Goal: Find specific page/section: Find specific page/section

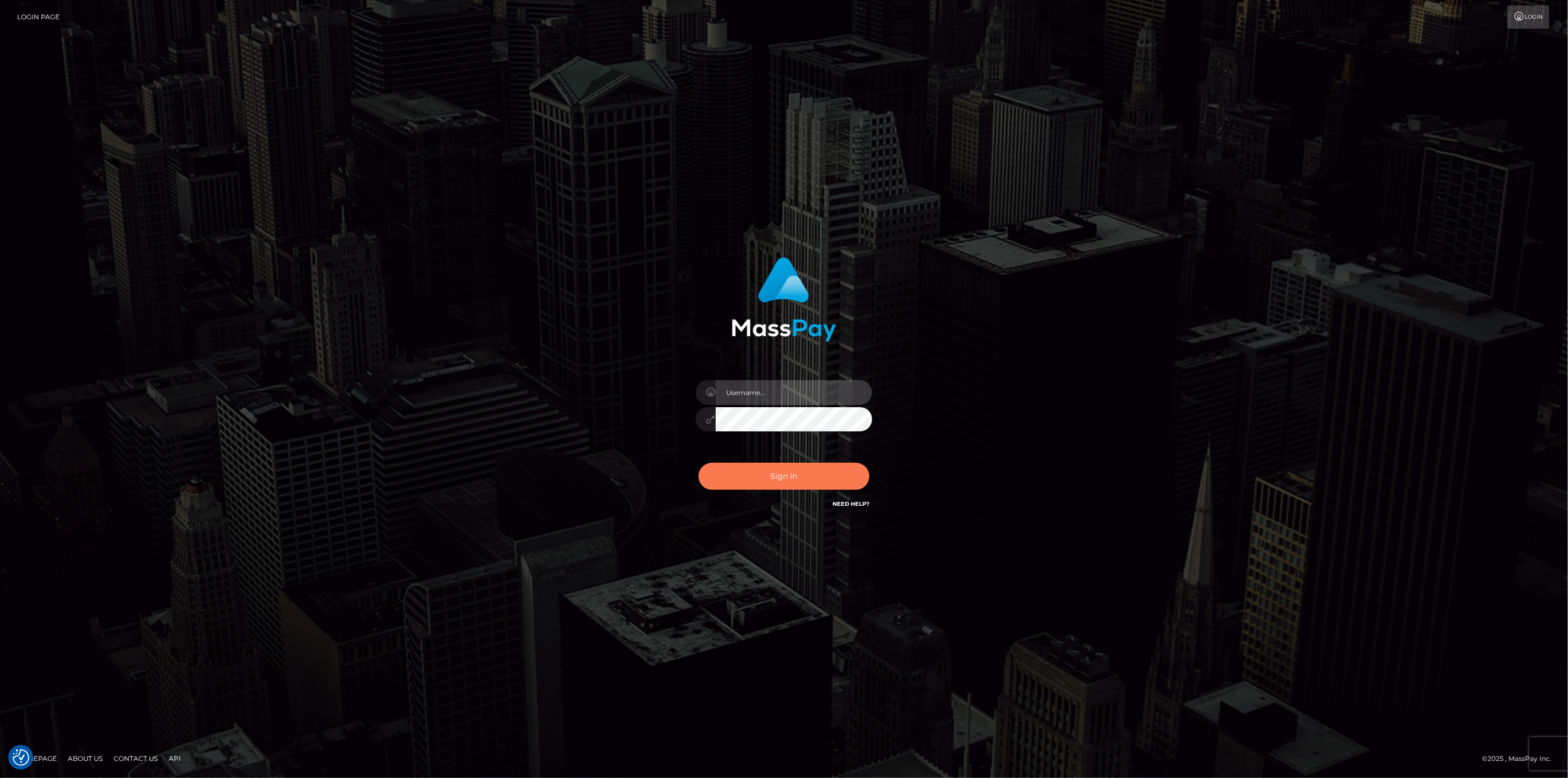
type input "scott.cm"
click at [775, 467] on button "Sign in" at bounding box center [784, 476] width 171 height 27
type input "[DOMAIN_NAME]"
click at [757, 470] on button "Sign in" at bounding box center [784, 476] width 171 height 27
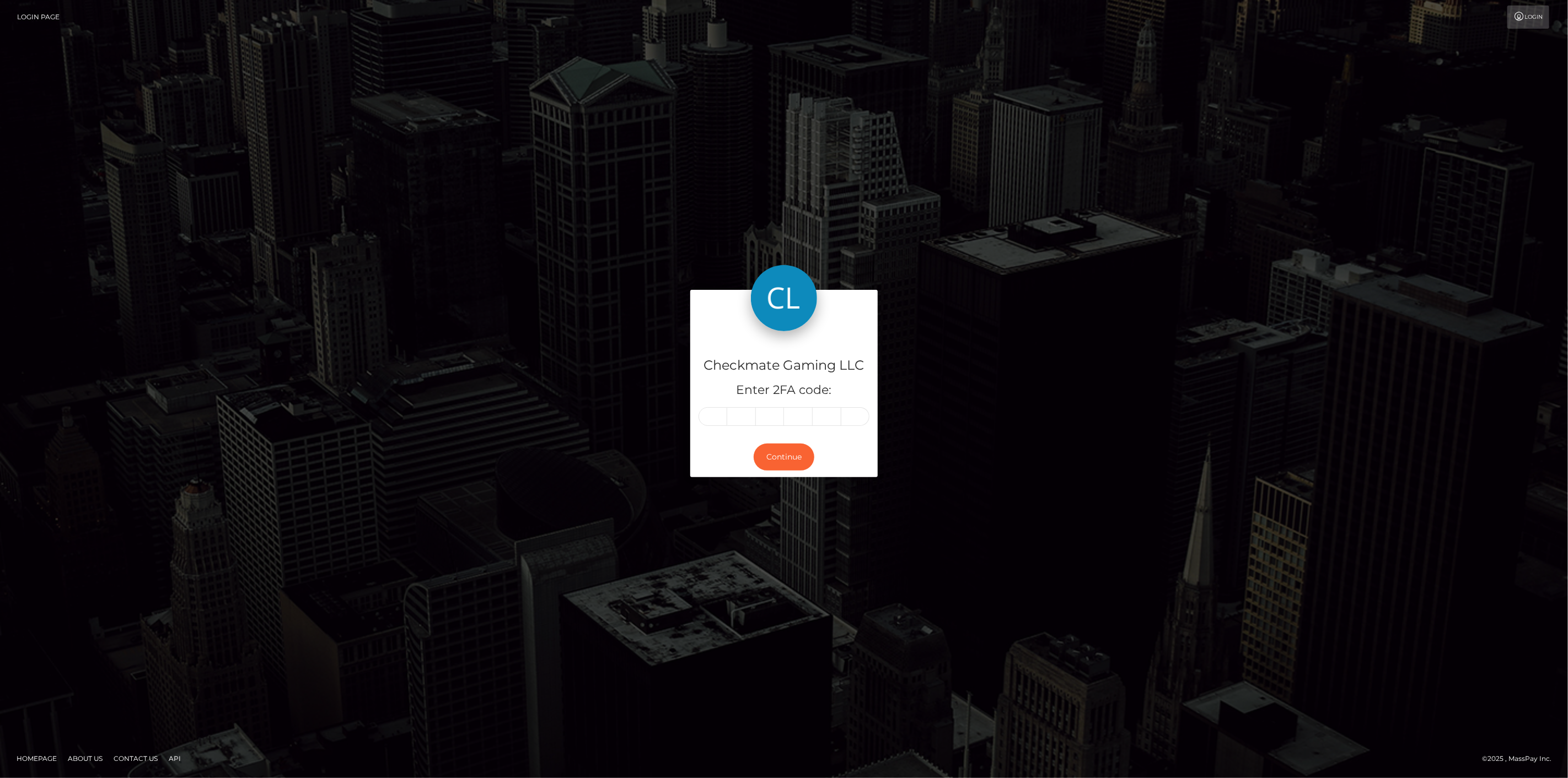
click at [709, 423] on input "text" at bounding box center [712, 416] width 29 height 18
type input "9"
type input "4"
type input "8"
type input "2"
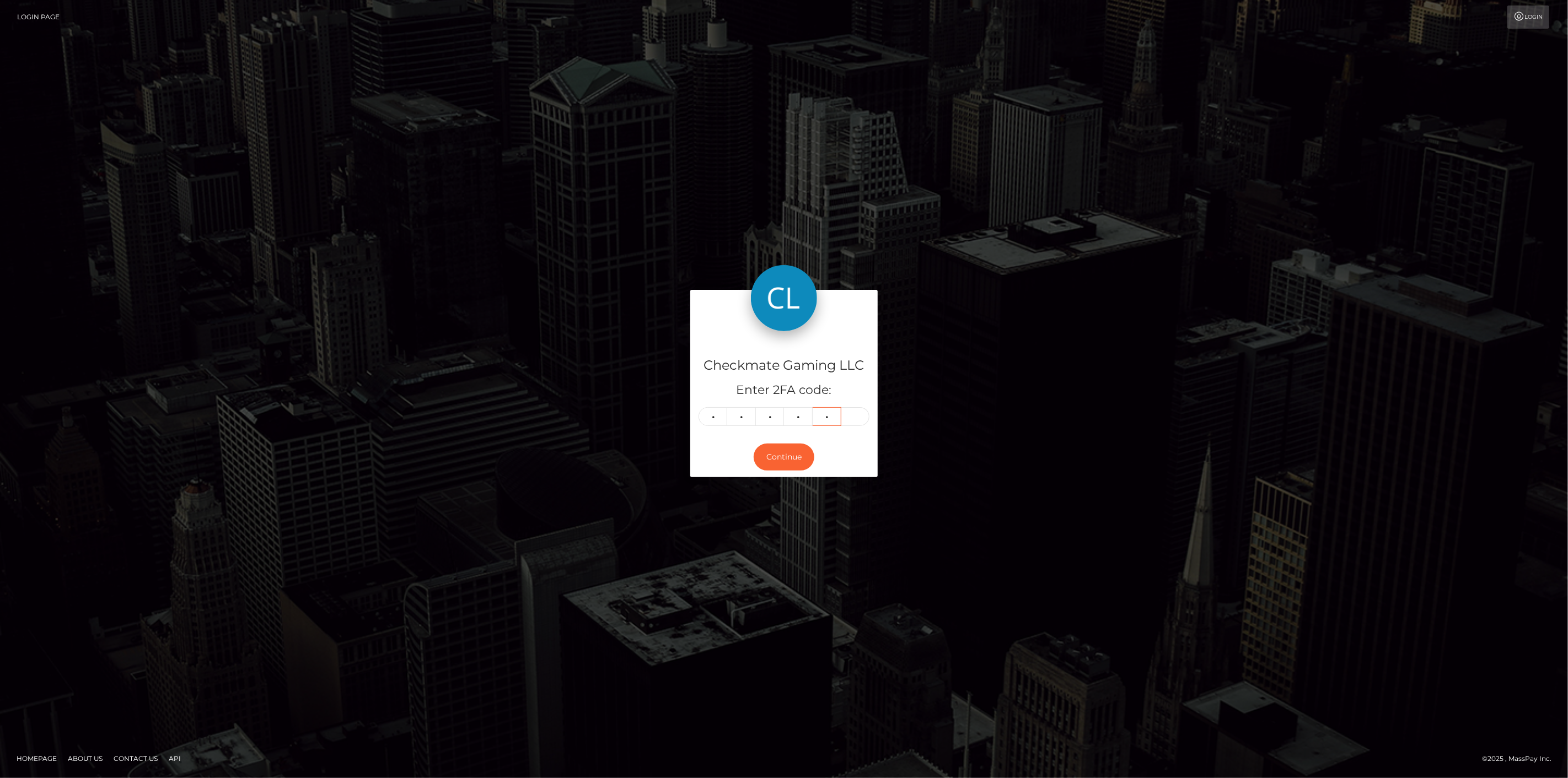
type input "9"
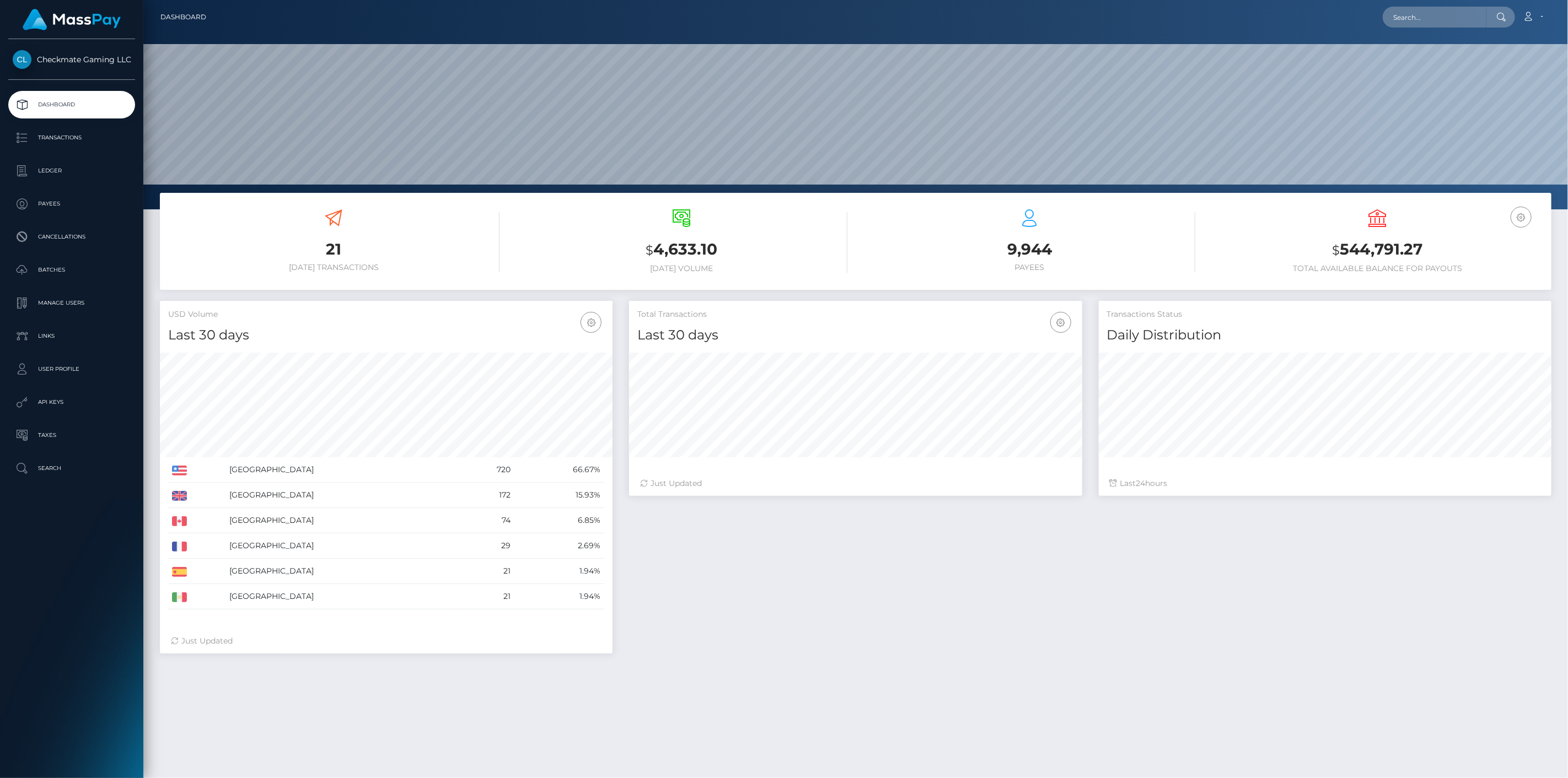
scroll to position [195, 453]
click at [60, 208] on p "Payees" at bounding box center [71, 203] width 118 height 16
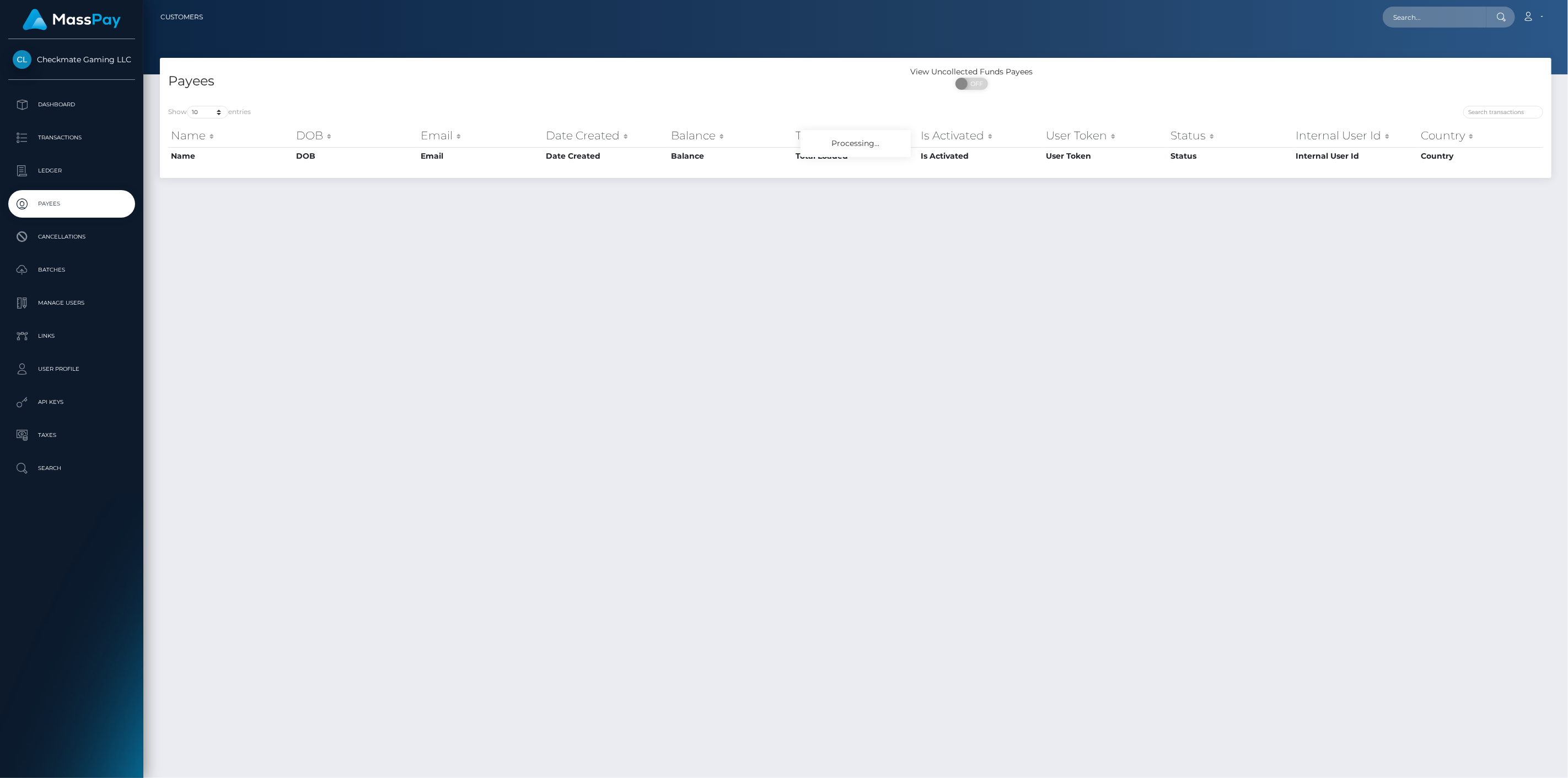
click at [1494, 118] on div at bounding box center [1203, 113] width 679 height 15
click at [1503, 115] on input "search" at bounding box center [1503, 112] width 80 height 12
paste input "111580"
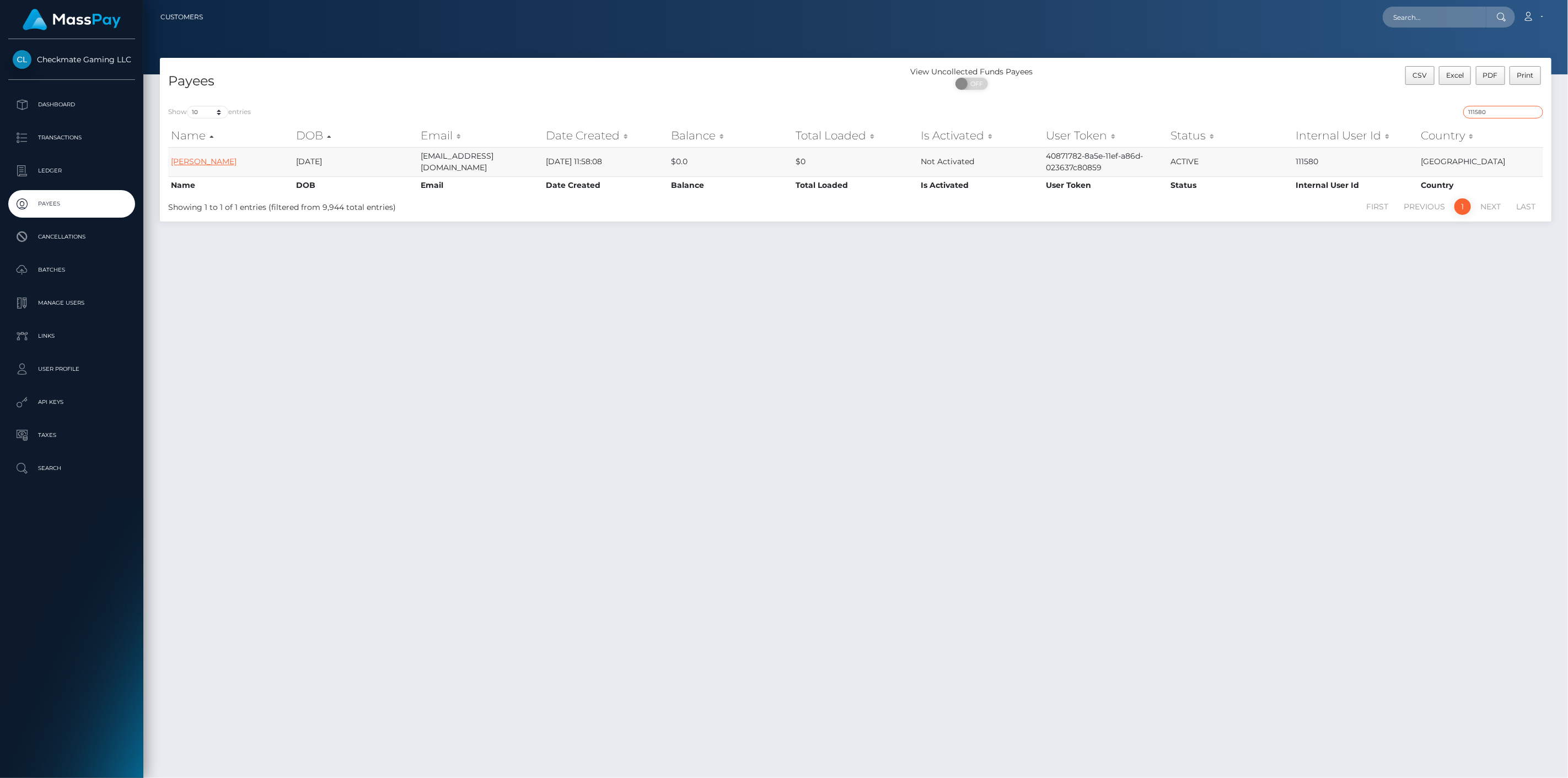
type input "111580"
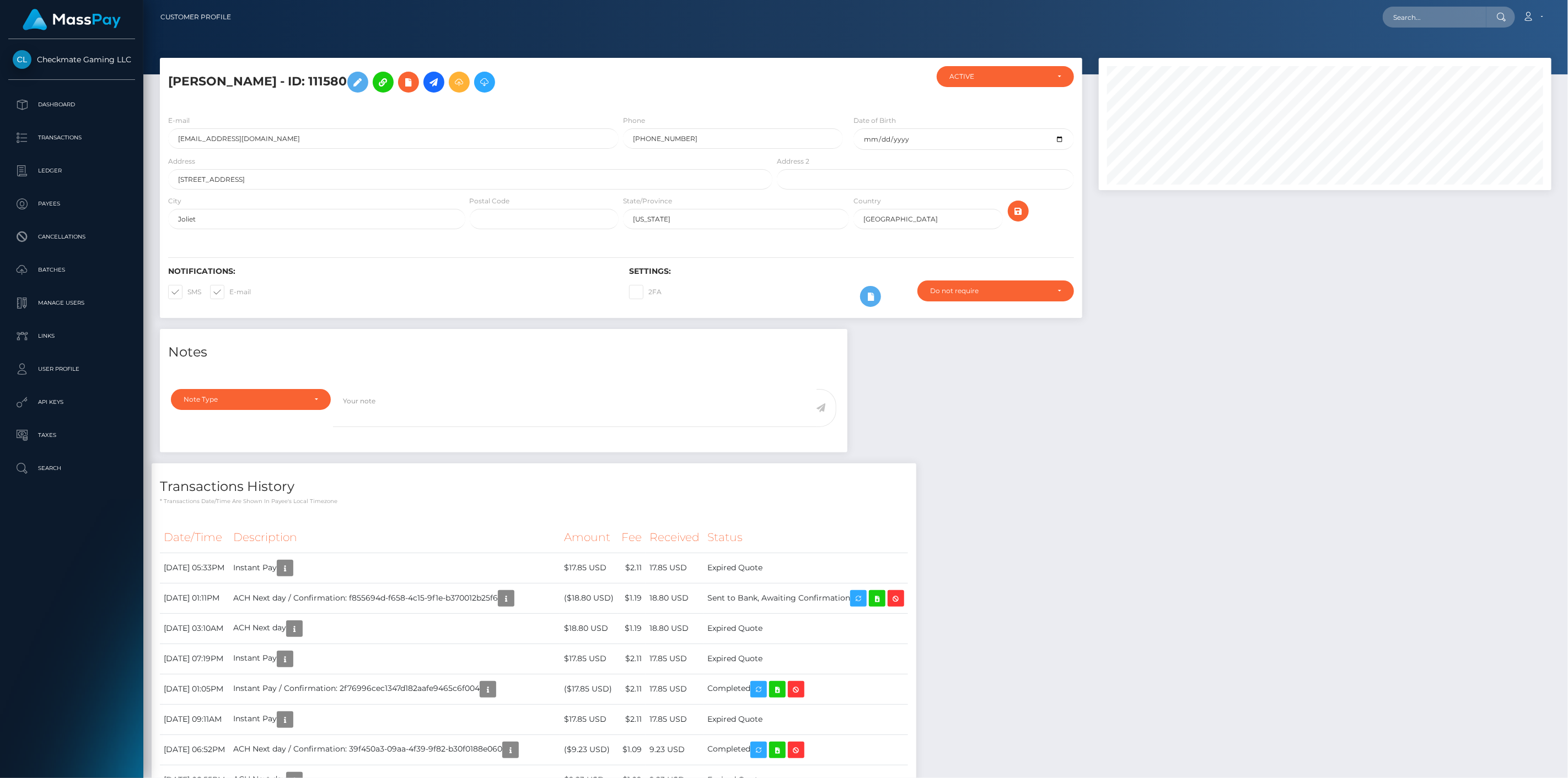
scroll to position [132, 453]
